Goal: Transaction & Acquisition: Purchase product/service

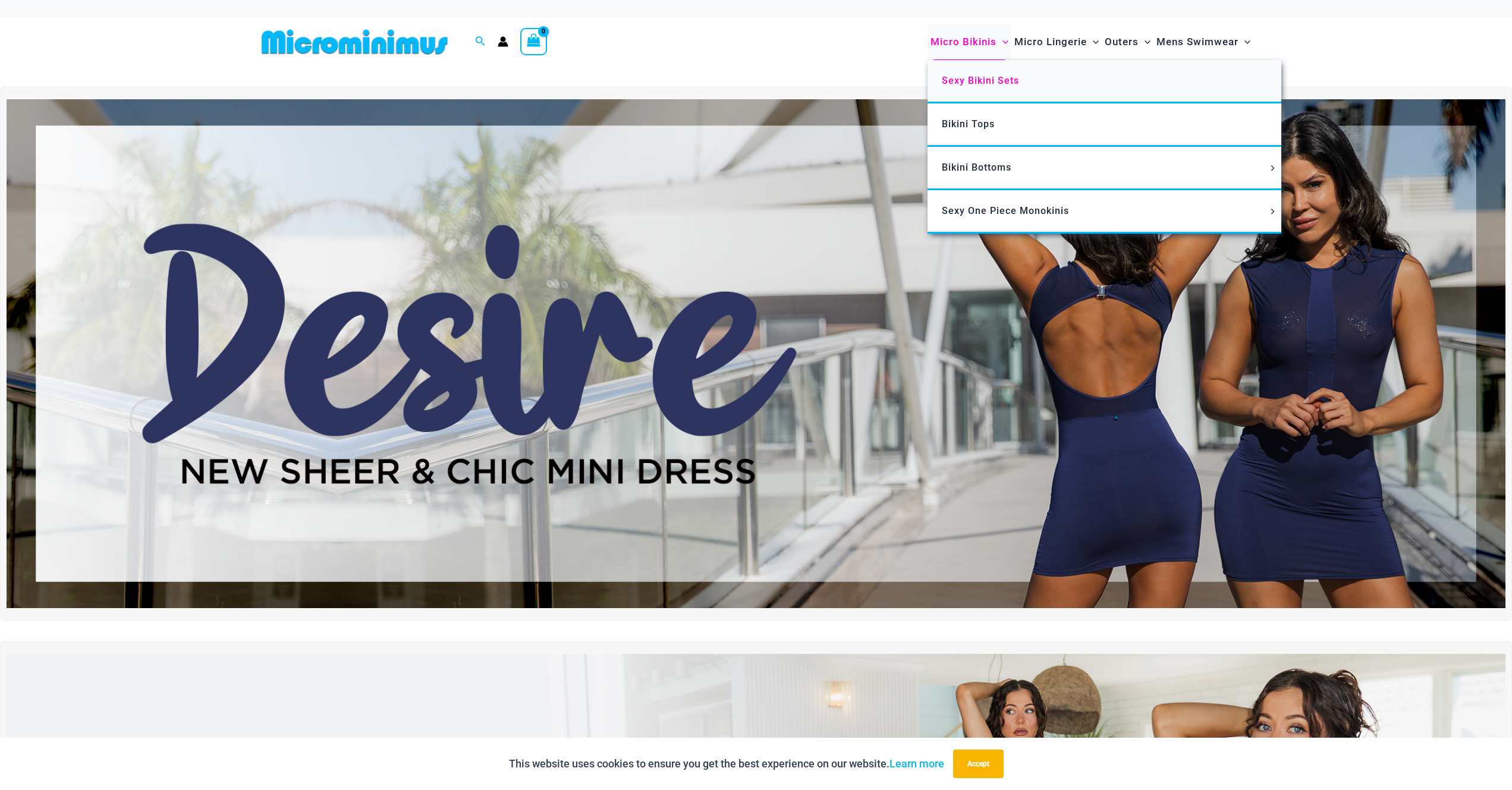
click at [942, 86] on span "Sexy Bikini Sets" at bounding box center [980, 81] width 77 height 11
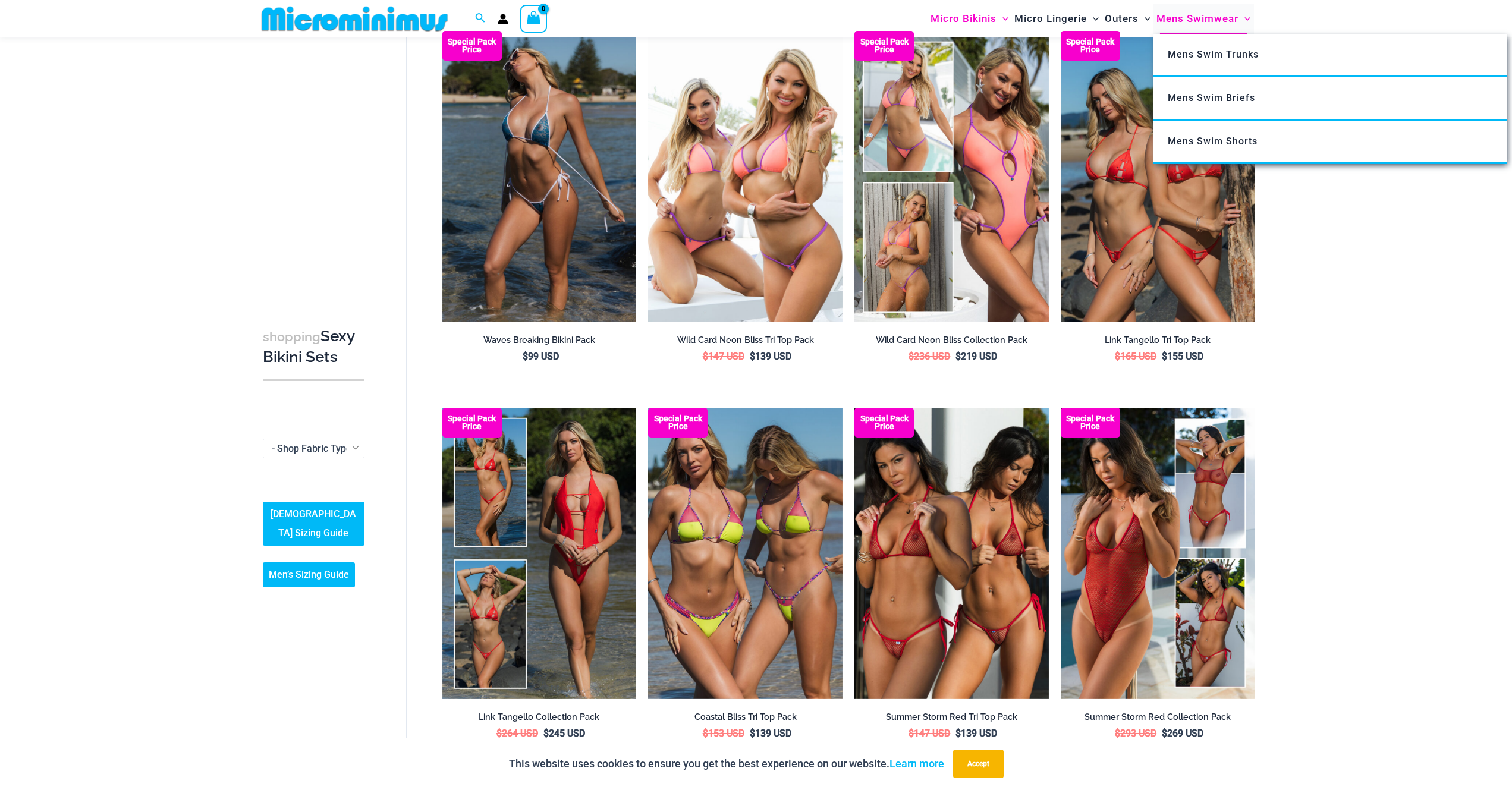
scroll to position [586, 0]
